Goal: Go to known website: Access a specific website the user already knows

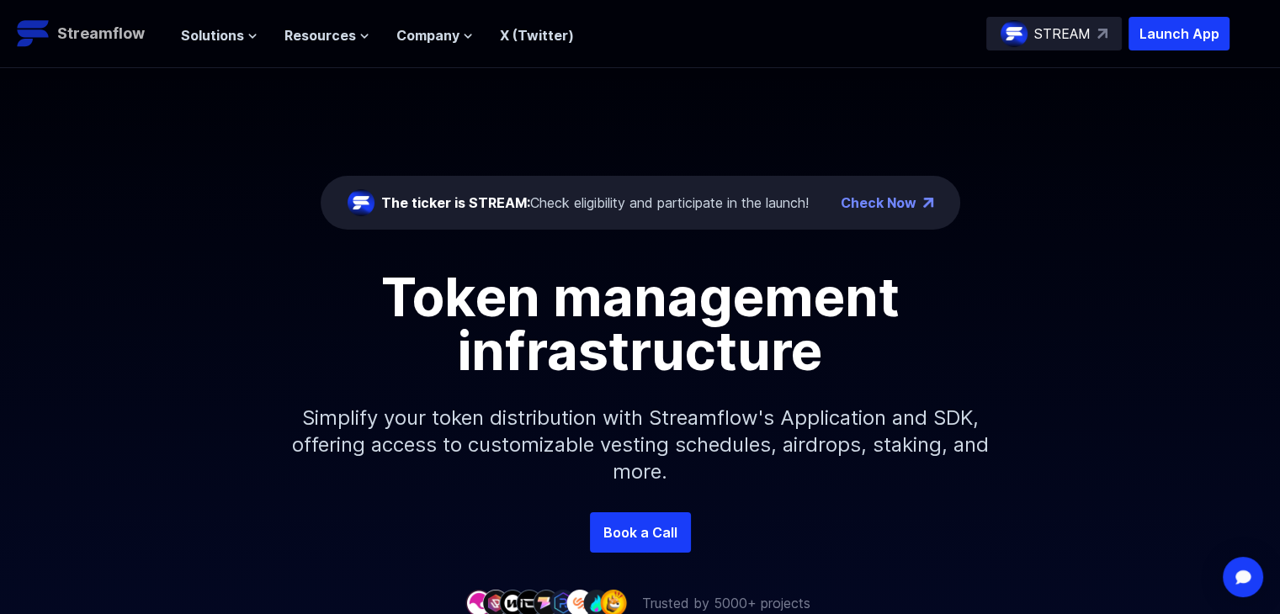
click at [109, 24] on p "Streamflow" at bounding box center [101, 34] width 88 height 24
click at [1184, 39] on p "Launch App" at bounding box center [1178, 34] width 101 height 34
click at [1176, 50] on header "Streamflow Launch App STREAM Solutions Overview Streamflow features an all-in-o…" at bounding box center [640, 34] width 1280 height 68
click at [1164, 35] on p "Launch App" at bounding box center [1178, 34] width 101 height 34
click at [1139, 43] on p "Launch App" at bounding box center [1178, 34] width 101 height 34
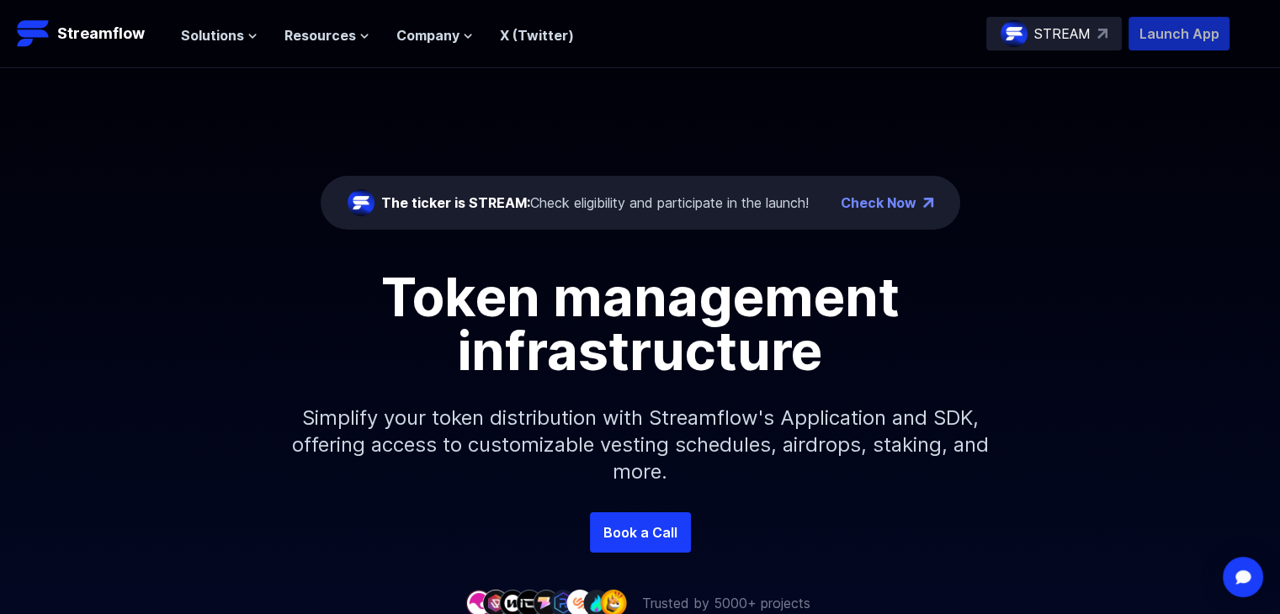
click at [1136, 24] on p "Launch App" at bounding box center [1178, 34] width 101 height 34
